Goal: Task Accomplishment & Management: Manage account settings

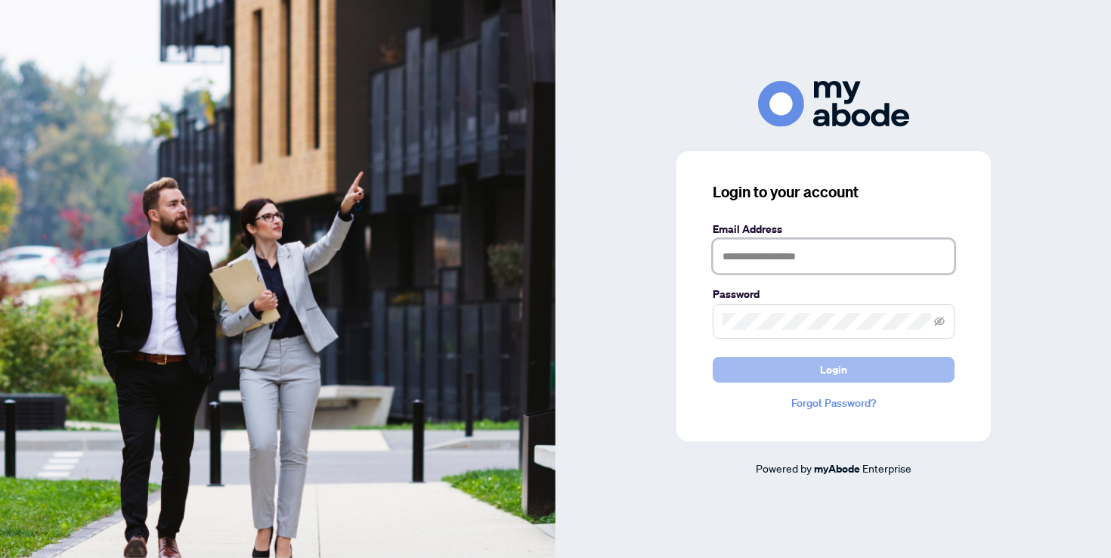
type input "**********"
click at [845, 376] on span "Login" at bounding box center [833, 369] width 27 height 24
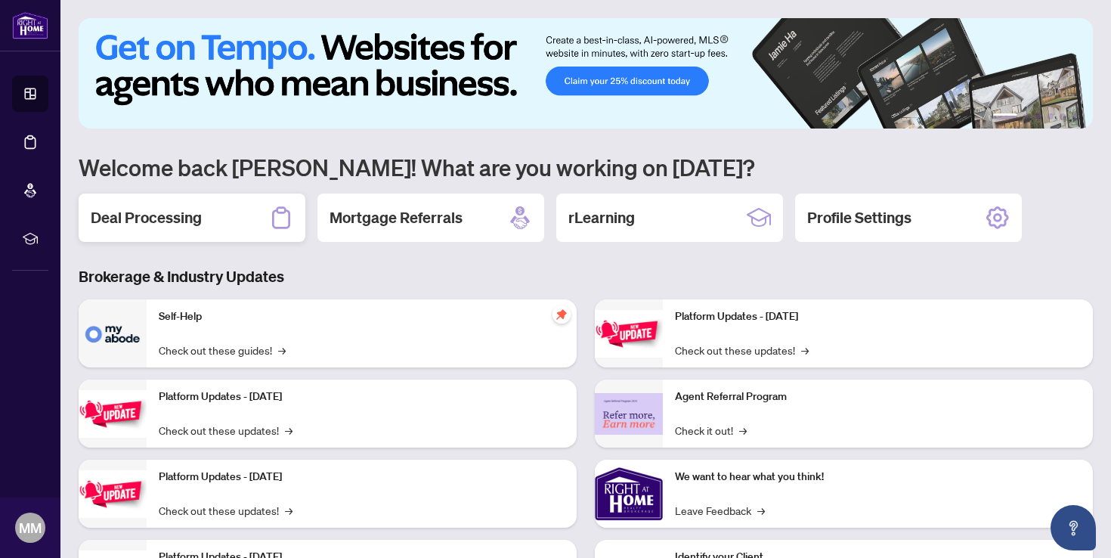
click at [219, 228] on div "Deal Processing" at bounding box center [192, 217] width 227 height 48
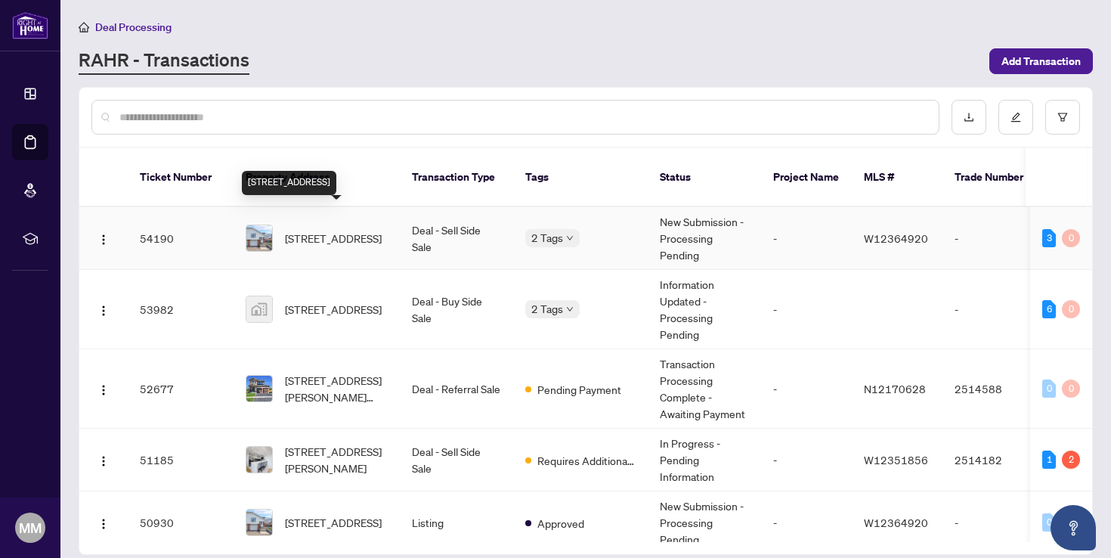
click at [321, 230] on span "[STREET_ADDRESS]" at bounding box center [333, 238] width 97 height 17
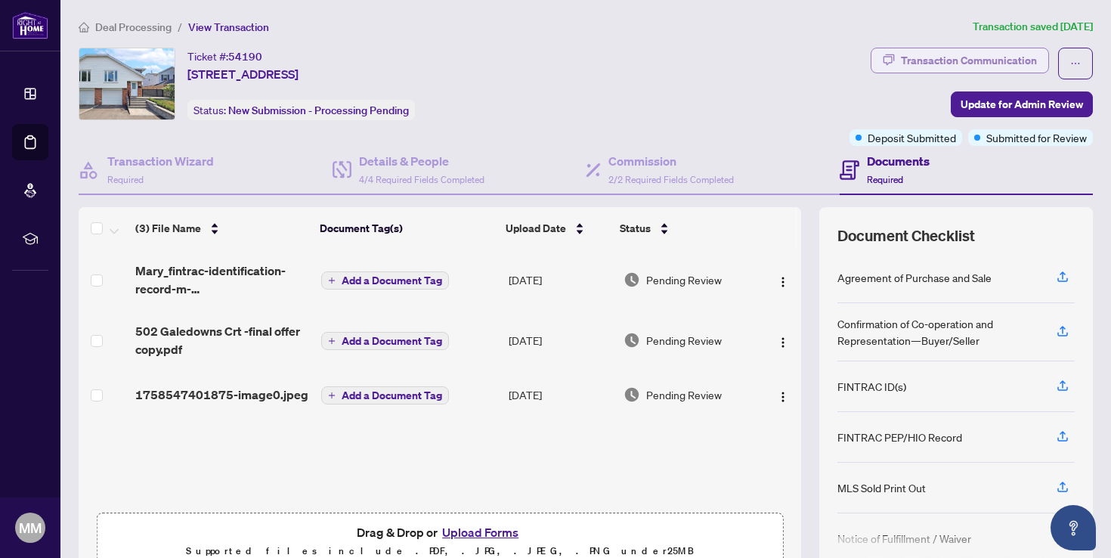
click at [923, 59] on div "Transaction Communication" at bounding box center [969, 60] width 136 height 24
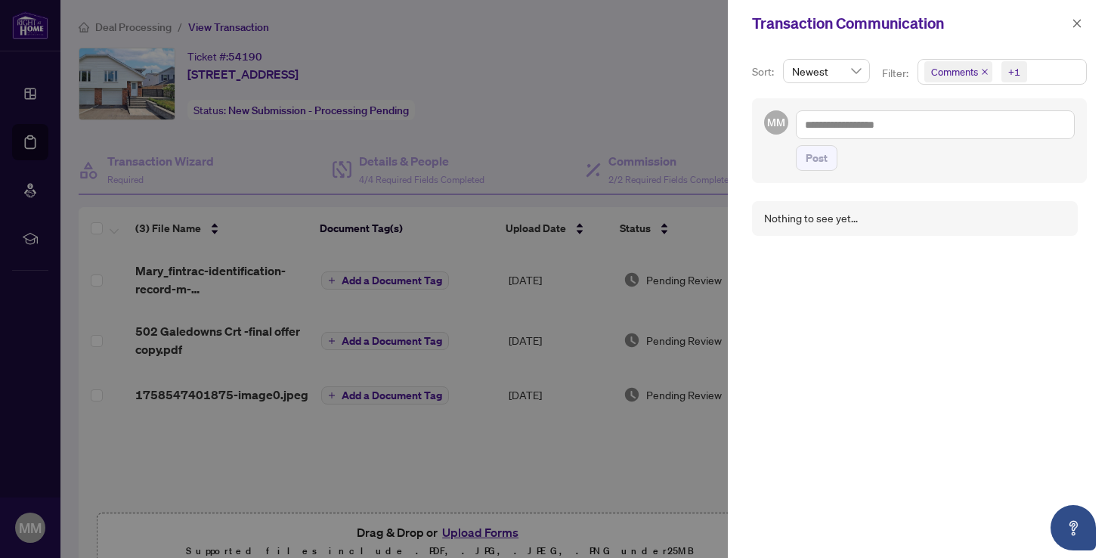
click at [686, 83] on div at bounding box center [555, 279] width 1111 height 558
click at [1074, 21] on icon "close" at bounding box center [1077, 23] width 8 height 8
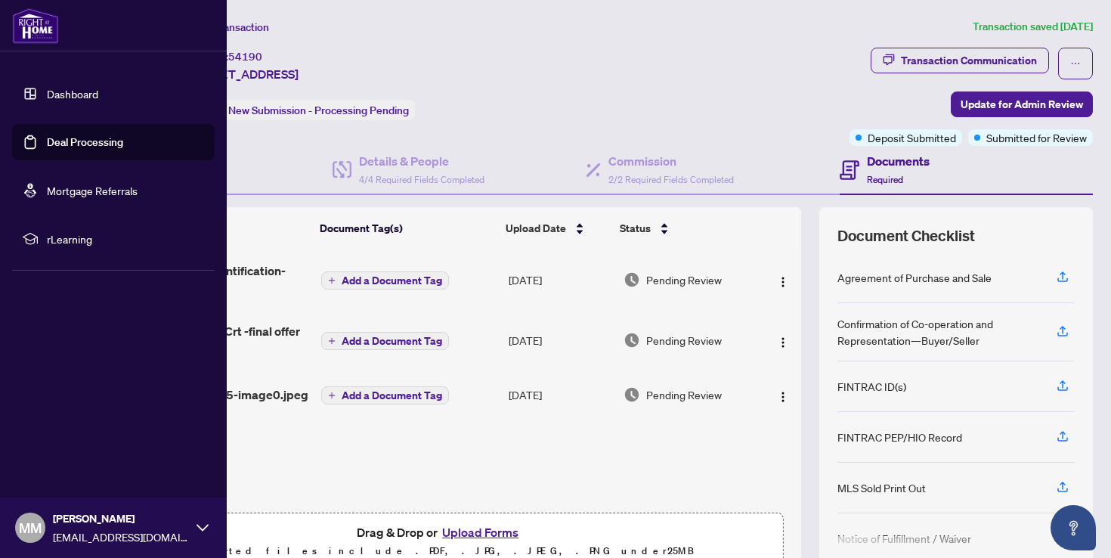
click at [70, 96] on link "Dashboard" at bounding box center [72, 94] width 51 height 14
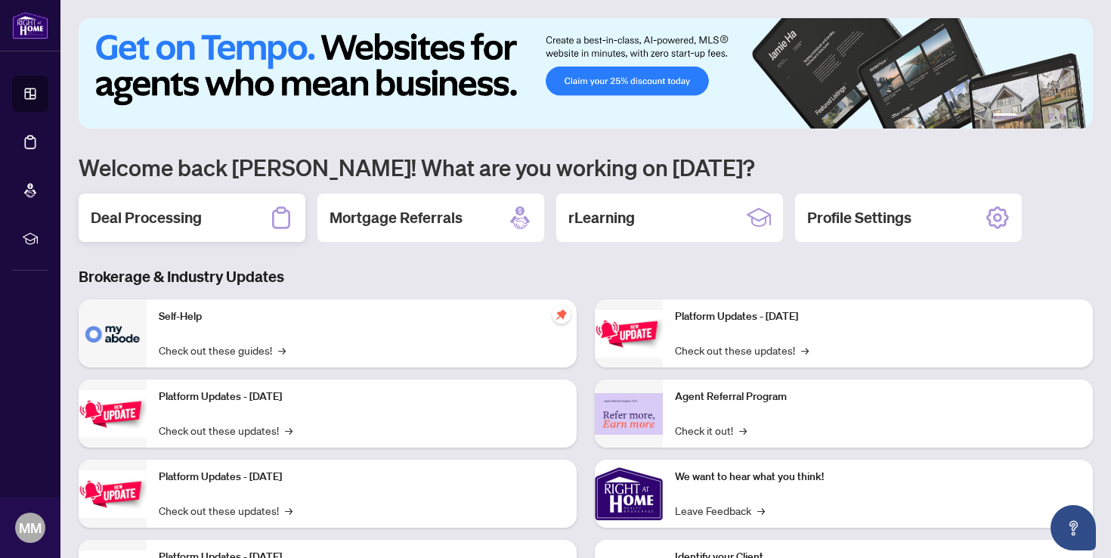
click at [241, 216] on div "Deal Processing" at bounding box center [192, 217] width 227 height 48
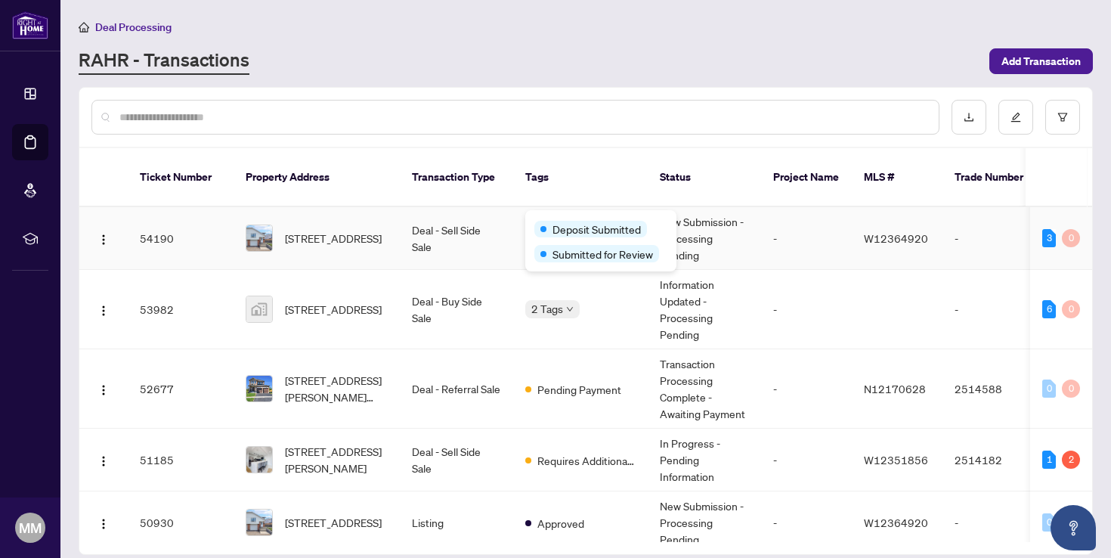
click at [669, 218] on div "Deposit Submitted Submitted for Review" at bounding box center [600, 240] width 151 height 61
click at [311, 230] on span "[STREET_ADDRESS]" at bounding box center [333, 238] width 97 height 17
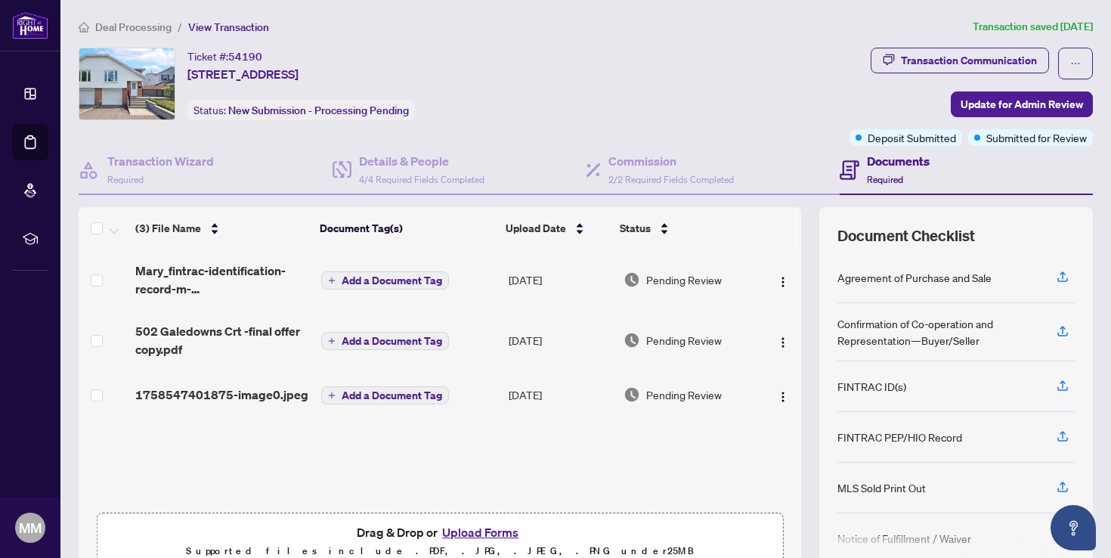
click at [504, 530] on button "Upload Forms" at bounding box center [479, 532] width 85 height 20
click at [512, 528] on button "Upload Forms" at bounding box center [479, 532] width 85 height 20
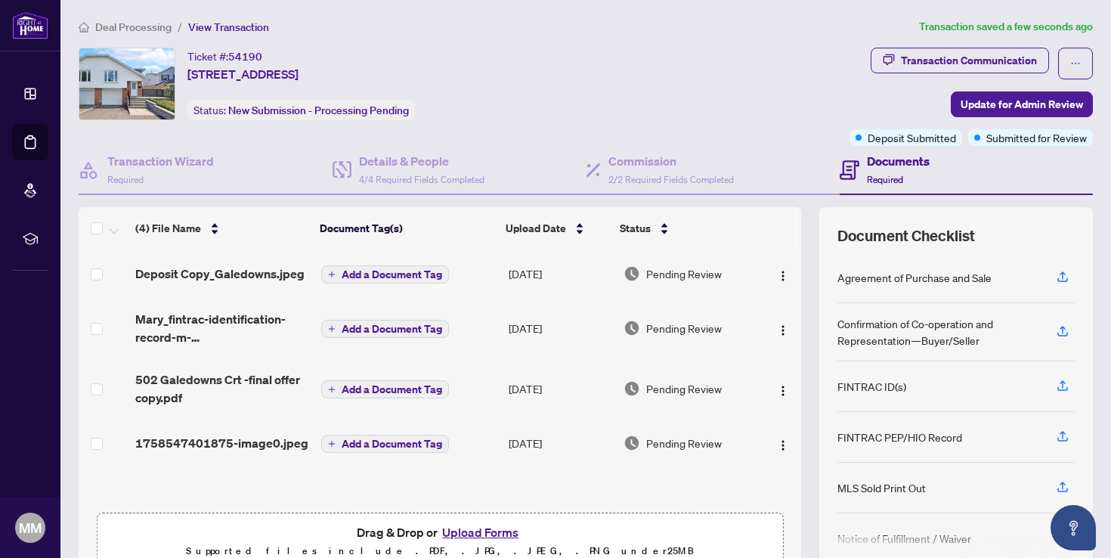
click at [434, 275] on span "Add a Document Tag" at bounding box center [392, 274] width 100 height 11
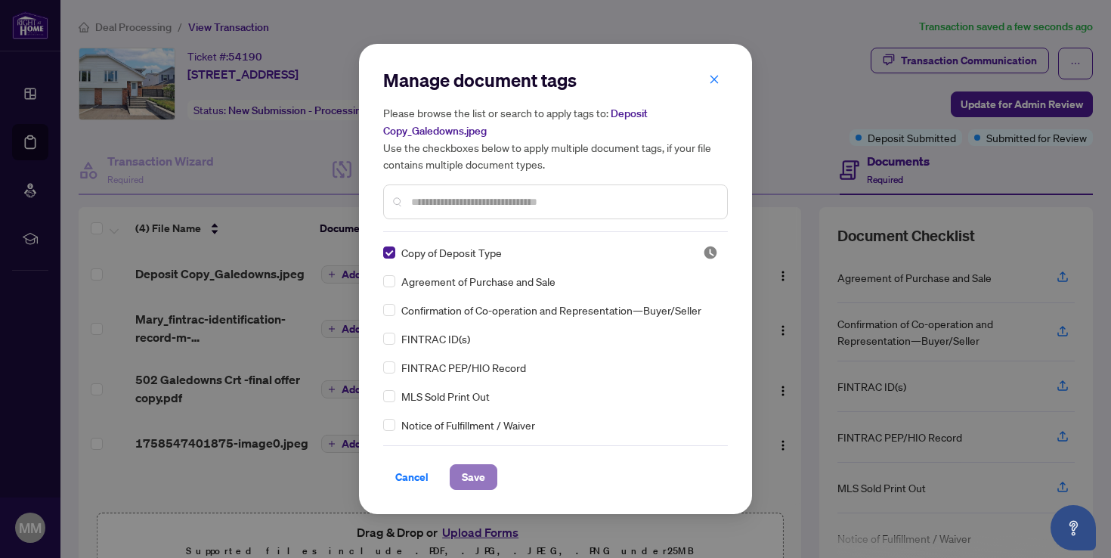
click at [477, 470] on span "Save" at bounding box center [473, 477] width 23 height 24
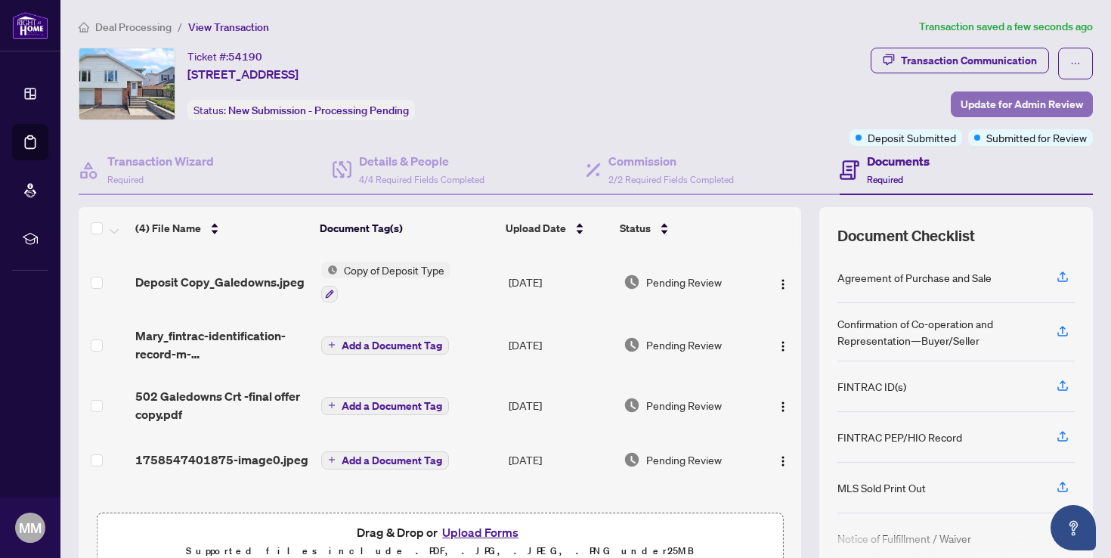
click at [1007, 98] on span "Update for Admin Review" at bounding box center [1021, 104] width 122 height 24
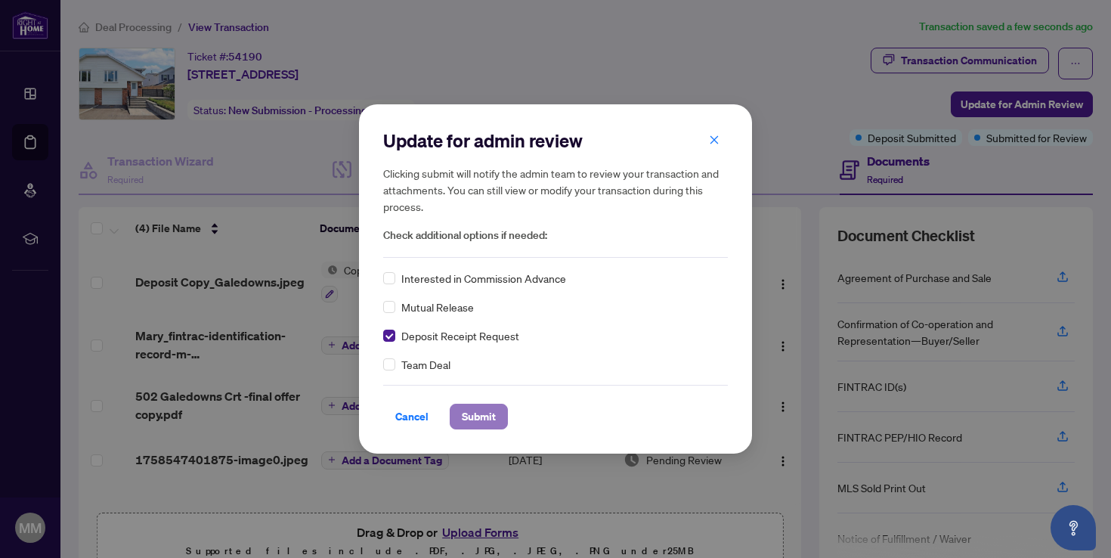
click at [473, 413] on span "Submit" at bounding box center [479, 416] width 34 height 24
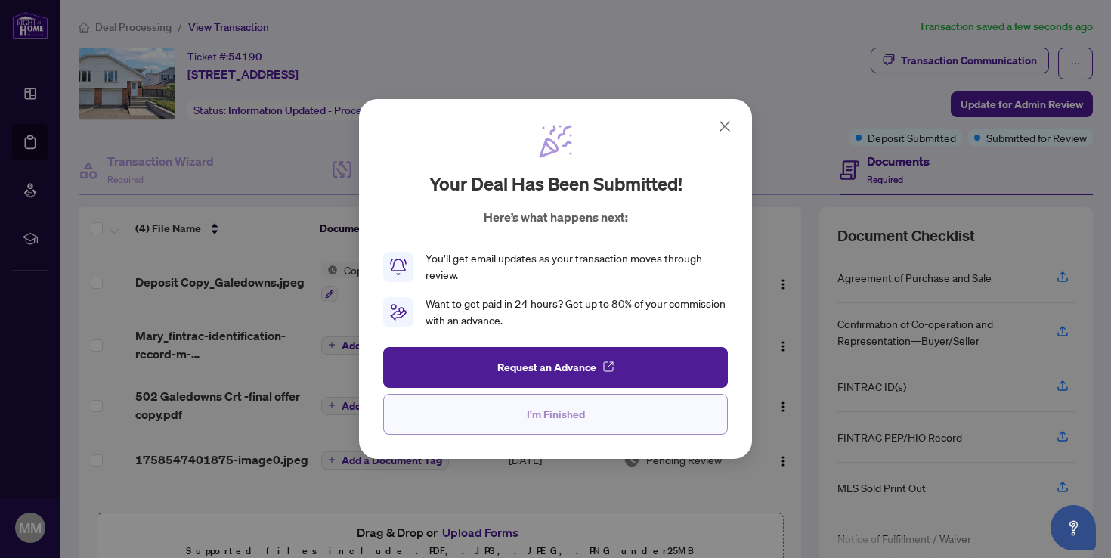
click at [521, 414] on button "I'm Finished" at bounding box center [555, 414] width 345 height 41
